Goal: Information Seeking & Learning: Find specific fact

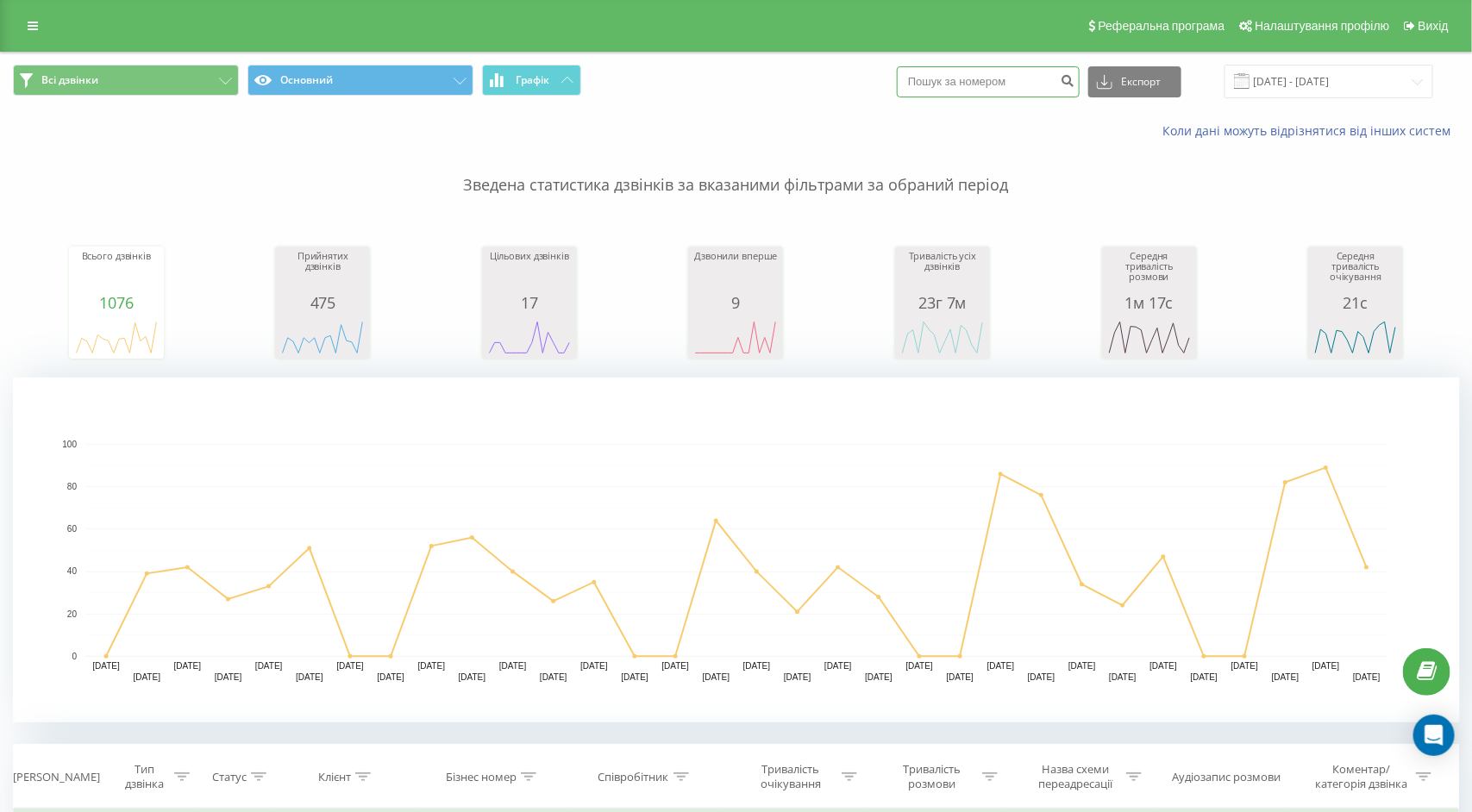
click at [1003, 94] on input at bounding box center [988, 81] width 183 height 31
paste input "380965951061"
click at [967, 79] on input "380965951061" at bounding box center [988, 81] width 183 height 31
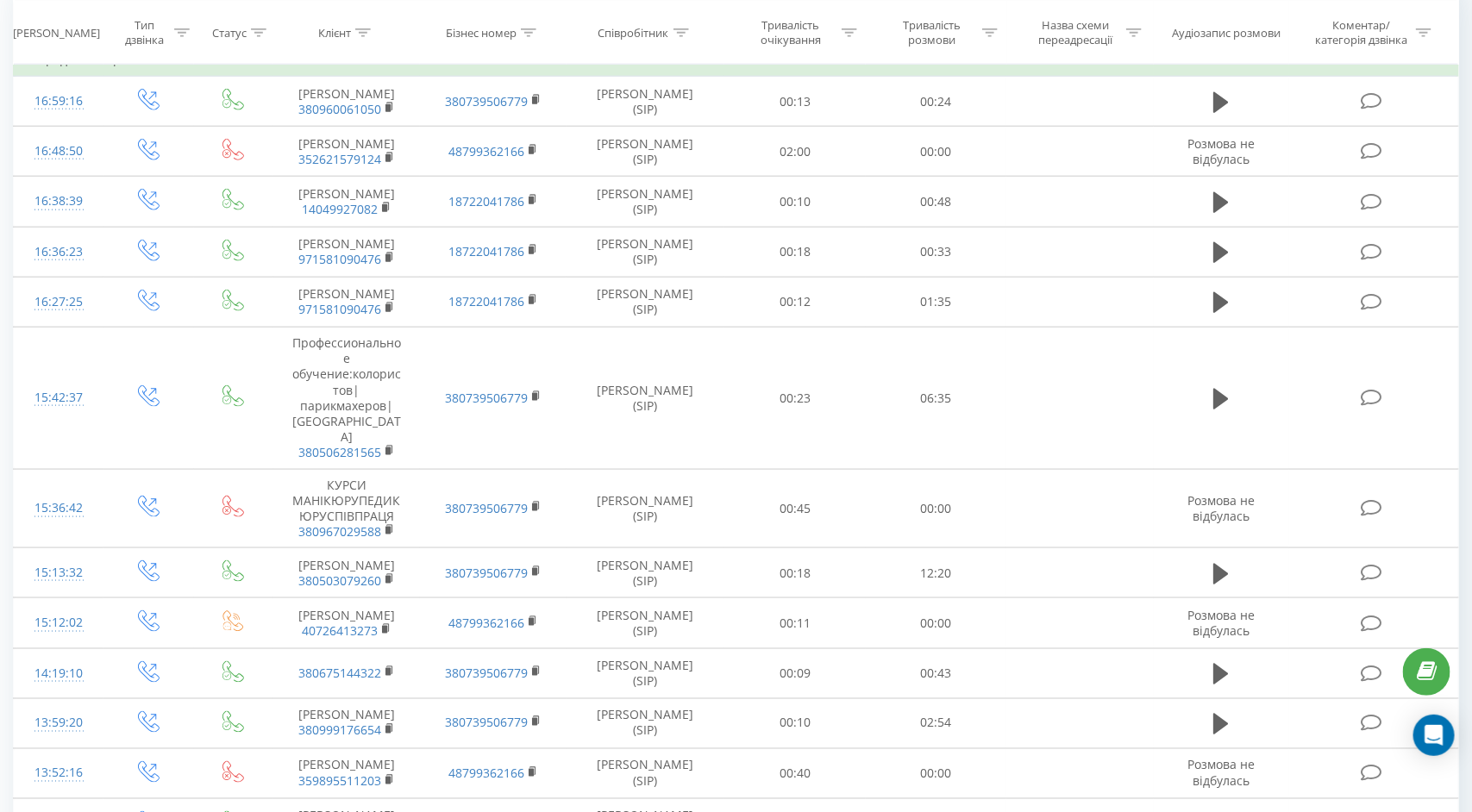
type input "80965951061"
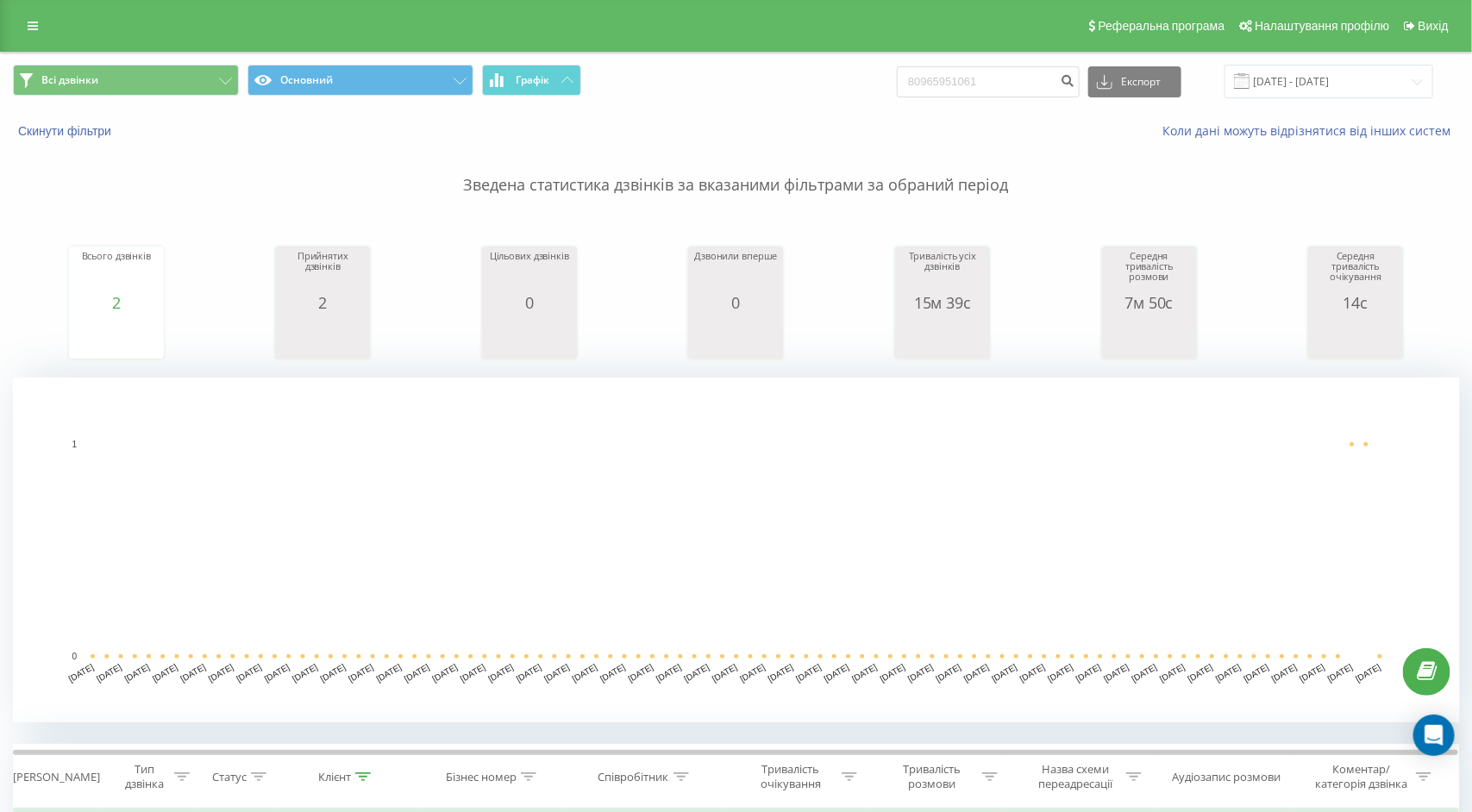
scroll to position [448, 0]
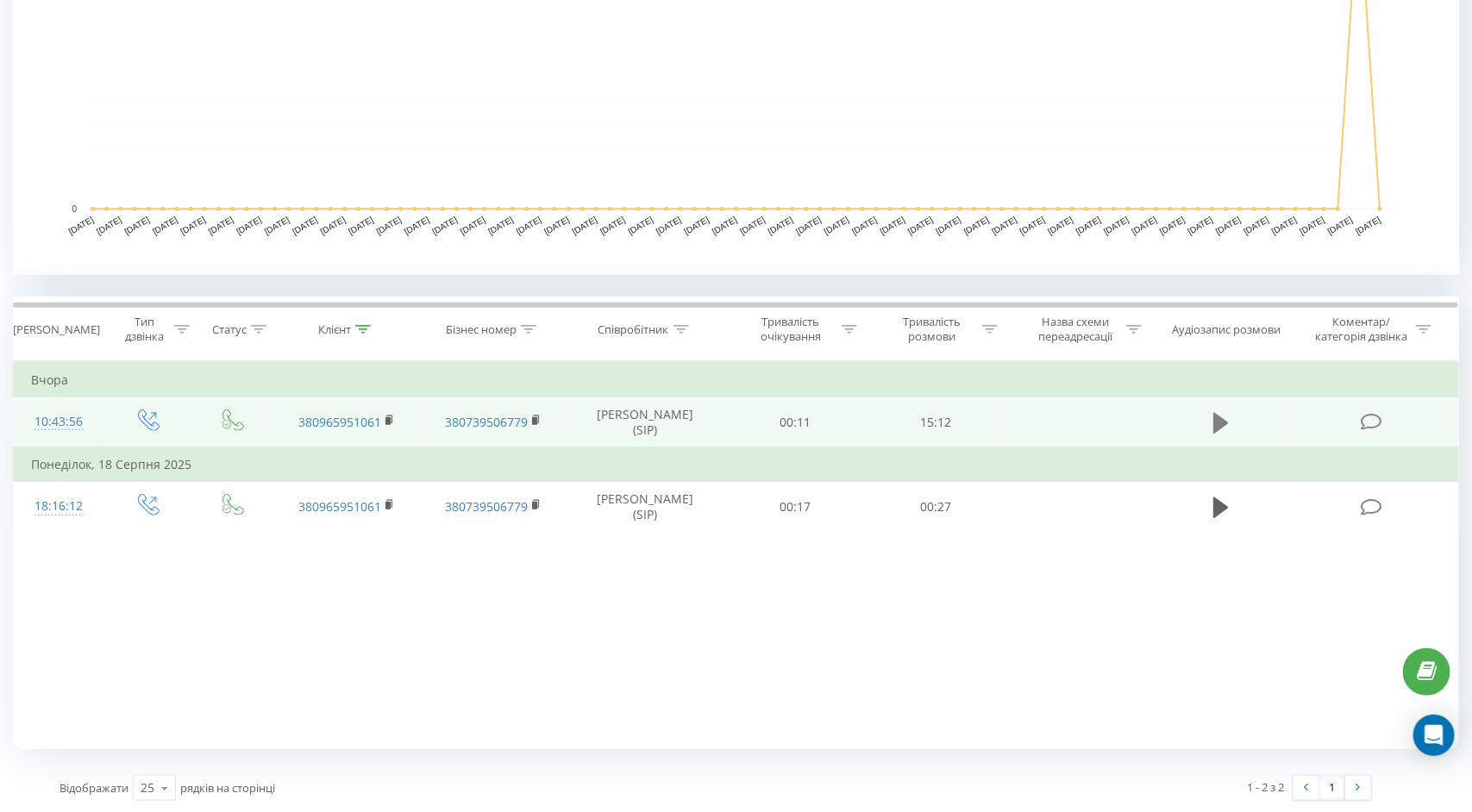
click at [1217, 417] on icon at bounding box center [1222, 423] width 16 height 21
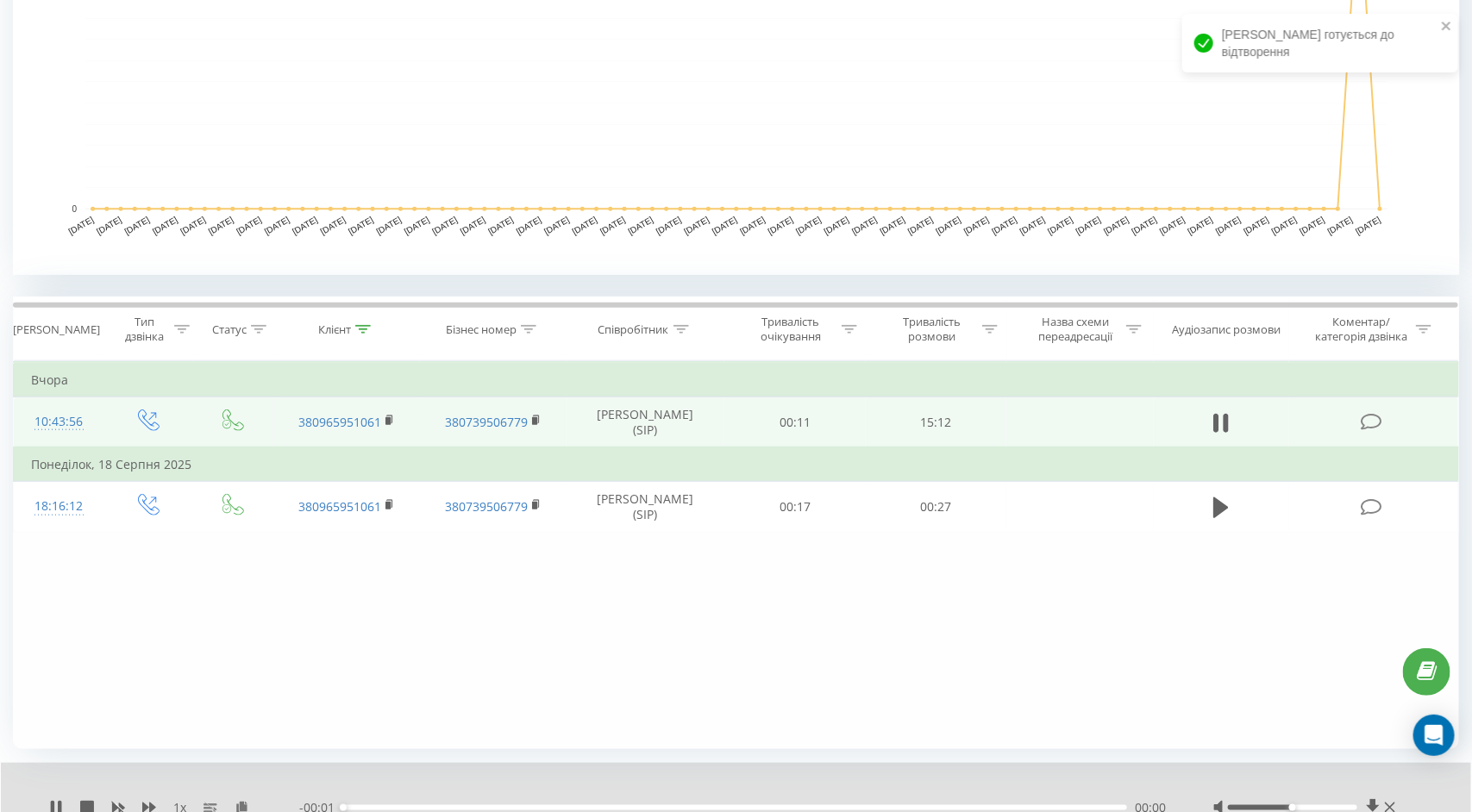
click at [229, 801] on div "1 x" at bounding box center [174, 808] width 250 height 18
click at [238, 802] on icon at bounding box center [242, 808] width 15 height 12
click at [59, 804] on icon at bounding box center [60, 808] width 4 height 14
